Goal: Task Accomplishment & Management: Use online tool/utility

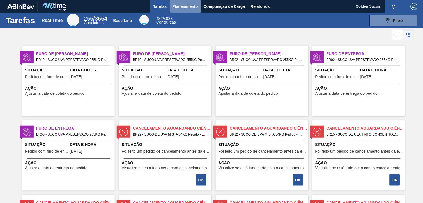
click at [179, 3] on span "Planejamento" at bounding box center [186, 6] width 26 height 7
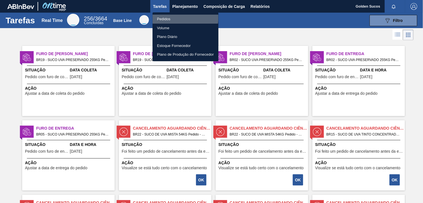
click at [170, 17] on li "Pedidos" at bounding box center [186, 19] width 66 height 9
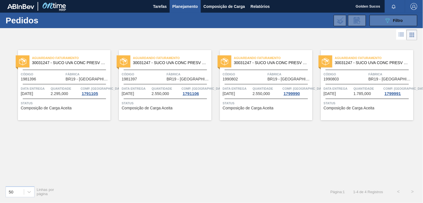
click at [408, 22] on button "089F7B8B-B2A5-4AFE-B5C0-19BA573D28AC Filtro" at bounding box center [394, 20] width 48 height 11
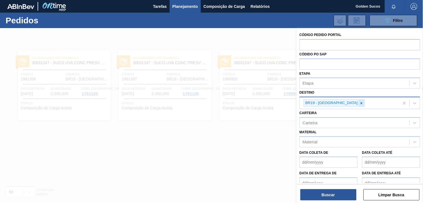
click at [361, 103] on icon at bounding box center [362, 103] width 2 height 2
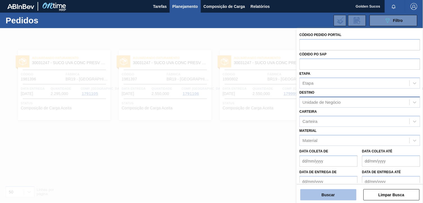
drag, startPoint x: 337, startPoint y: 193, endPoint x: 343, endPoint y: 192, distance: 6.0
click at [339, 193] on button "Buscar" at bounding box center [328, 194] width 56 height 11
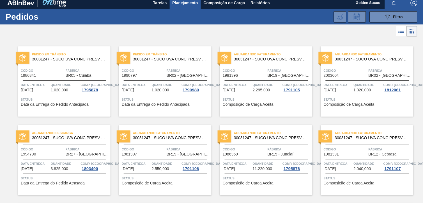
scroll to position [3, 0]
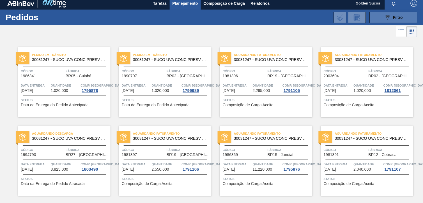
click at [400, 19] on div "089F7B8B-B2A5-4AFE-B5C0-19BA573D28AC Filtro" at bounding box center [393, 17] width 19 height 7
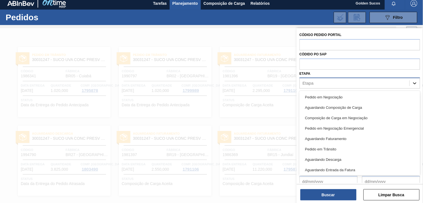
click at [413, 83] on icon at bounding box center [415, 83] width 6 height 6
click at [148, 180] on div at bounding box center [211, 129] width 423 height 203
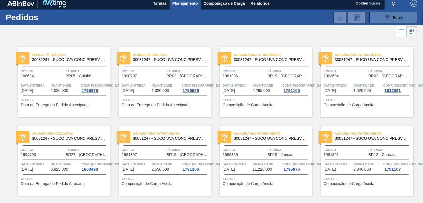
click at [400, 18] on span "Filtro" at bounding box center [398, 17] width 10 height 4
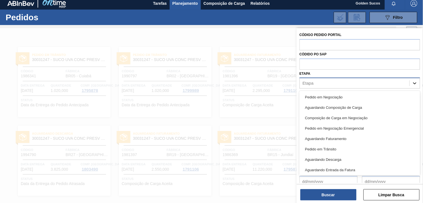
click at [414, 84] on icon at bounding box center [414, 83] width 3 height 2
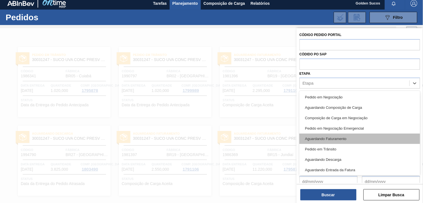
click at [343, 137] on div "Aguardando Faturamento" at bounding box center [360, 138] width 121 height 10
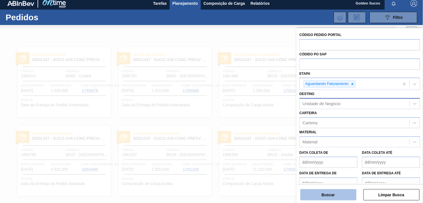
click at [343, 194] on button "Buscar" at bounding box center [328, 194] width 56 height 11
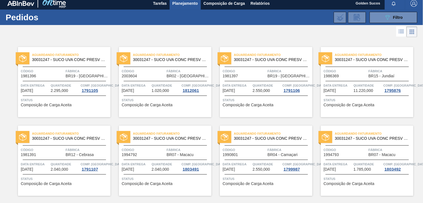
click at [413, 34] on icon at bounding box center [412, 31] width 7 height 7
click at [400, 32] on icon at bounding box center [401, 31] width 7 height 7
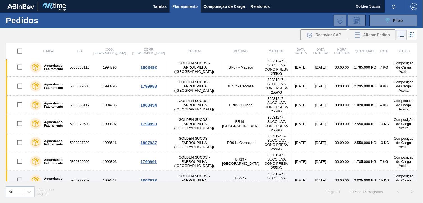
scroll to position [135, 0]
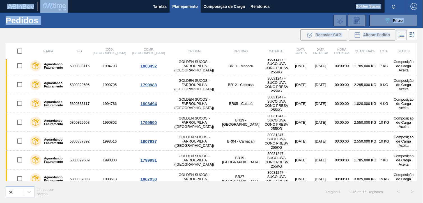
drag, startPoint x: 418, startPoint y: 123, endPoint x: 424, endPoint y: 60, distance: 62.9
click at [423, 0] on html "Tarefas Planejamento Composição de Carga Relatórios Golden Sucos Marcar todas c…" at bounding box center [211, 0] width 423 height 0
click at [402, 36] on icon at bounding box center [402, 36] width 4 height 0
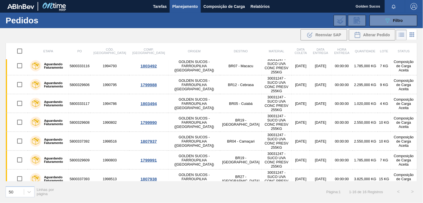
click at [410, 36] on icon at bounding box center [412, 34] width 7 height 7
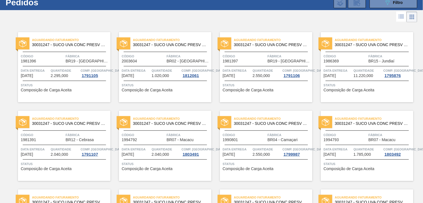
scroll to position [0, 0]
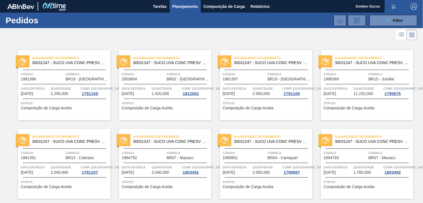
click at [399, 35] on icon at bounding box center [401, 34] width 7 height 7
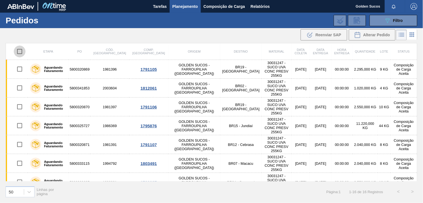
click at [20, 50] on input "checkbox" at bounding box center [20, 51] width 12 height 12
checkbox input "true"
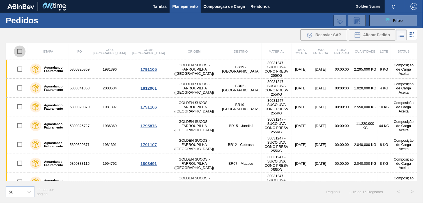
checkbox input "true"
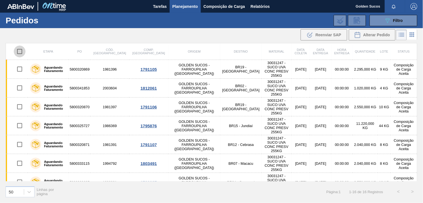
checkbox input "true"
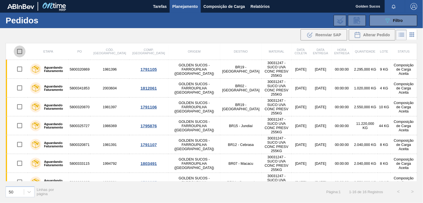
checkbox input "true"
click at [76, 58] on tr "Etapa PO Cód. Pedido Comp. Carga Origem Destino Material Data coleta Data entre…" at bounding box center [212, 51] width 412 height 17
click at [69, 52] on th "Etapa" at bounding box center [48, 51] width 41 height 17
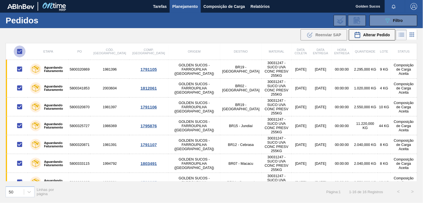
click at [20, 51] on input "checkbox" at bounding box center [20, 51] width 12 height 12
checkbox input "false"
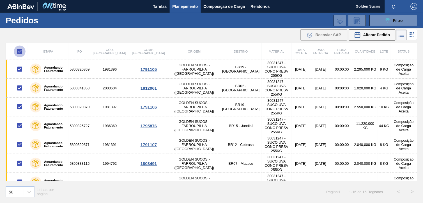
checkbox input "false"
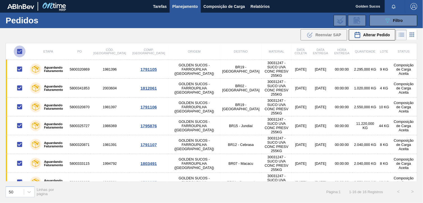
checkbox input "false"
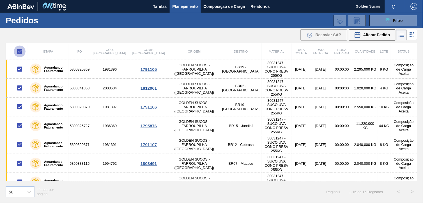
checkbox input "false"
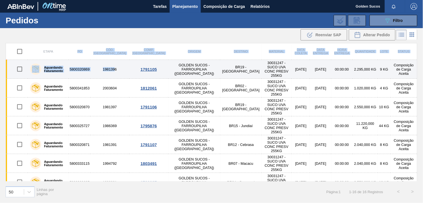
drag, startPoint x: 78, startPoint y: 55, endPoint x: 113, endPoint y: 67, distance: 36.9
click at [113, 67] on table "Etapa PO Cód. Pedido Comp. Carga Origem Destino Material Data coleta Data entre…" at bounding box center [212, 202] width 412 height 318
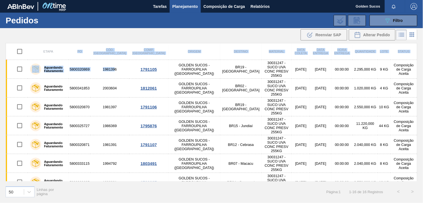
drag, startPoint x: 113, startPoint y: 67, endPoint x: 77, endPoint y: 50, distance: 39.5
click at [77, 50] on th "PO" at bounding box center [80, 51] width 22 height 17
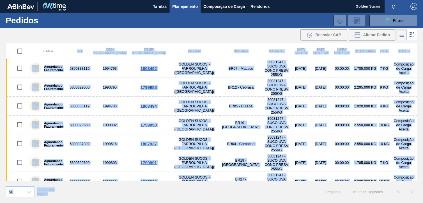
scroll to position [135, 0]
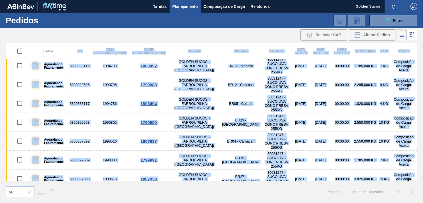
drag, startPoint x: 79, startPoint y: 50, endPoint x: 414, endPoint y: 176, distance: 358.4
click at [414, 176] on table "Etapa PO Cód. Pedido Comp. Carga Origem Destino Material Data coleta Data entre…" at bounding box center [212, 67] width 412 height 318
copy table "PO Cód. Pedido Comp. Carga Origem Destino Material Data coleta Data entrega Hor…"
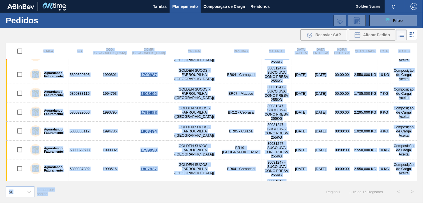
scroll to position [135, 0]
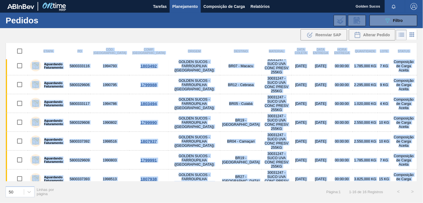
drag, startPoint x: 47, startPoint y: 52, endPoint x: 413, endPoint y: 180, distance: 387.8
click at [413, 180] on table "Etapa PO Cód. Pedido Comp. Carga Origem Destino Material Data coleta Data entre…" at bounding box center [212, 67] width 412 height 318
copy table "Etapa PO Cód. Pedido Comp. Carga Origem Destino Material Data coleta Data entre…"
